Goal: Information Seeking & Learning: Stay updated

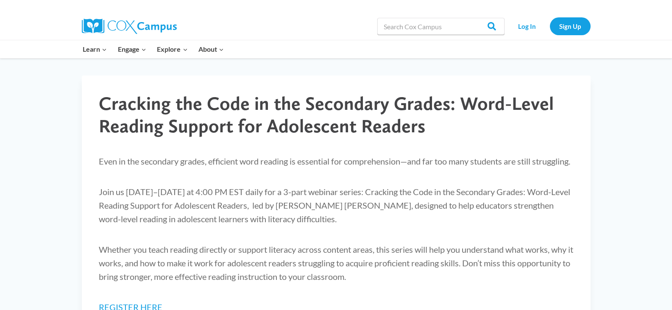
click at [120, 29] on img at bounding box center [129, 26] width 95 height 15
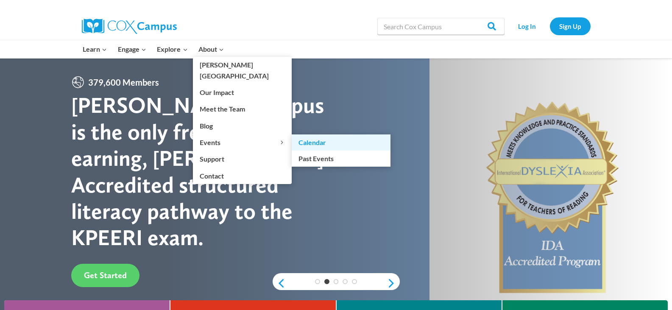
click at [309, 134] on link "Calendar" at bounding box center [341, 142] width 99 height 16
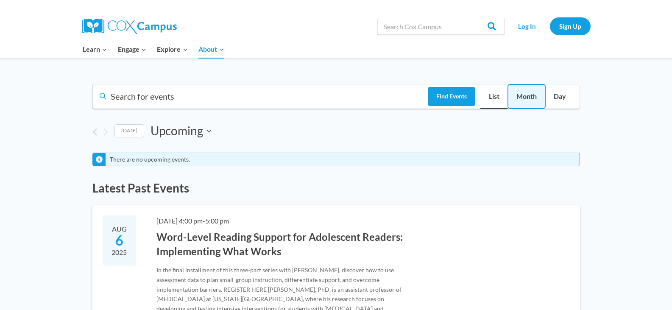
click at [529, 100] on span "Month" at bounding box center [526, 96] width 20 height 11
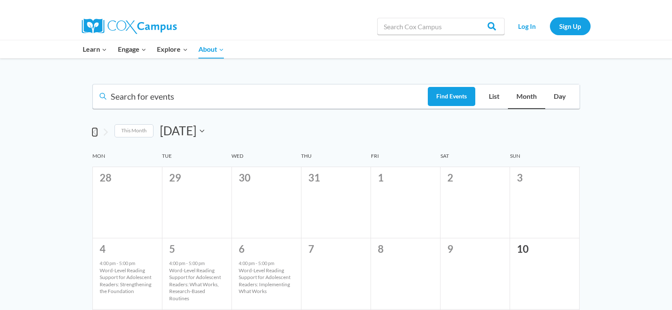
click at [94, 133] on icon "Previous month" at bounding box center [94, 131] width 4 height 7
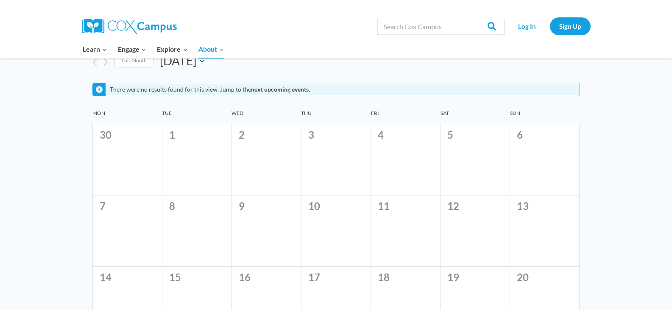
scroll to position [67, 0]
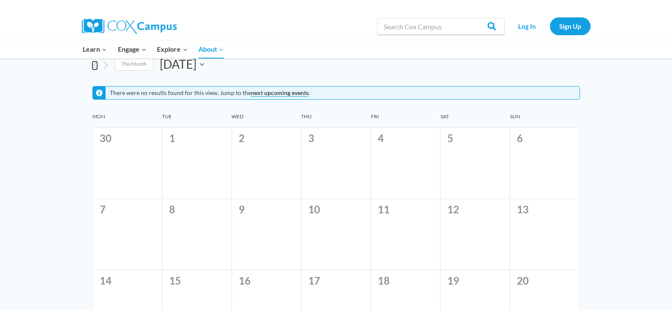
click at [95, 67] on icon "Previous month" at bounding box center [94, 65] width 4 height 7
